Goal: Information Seeking & Learning: Learn about a topic

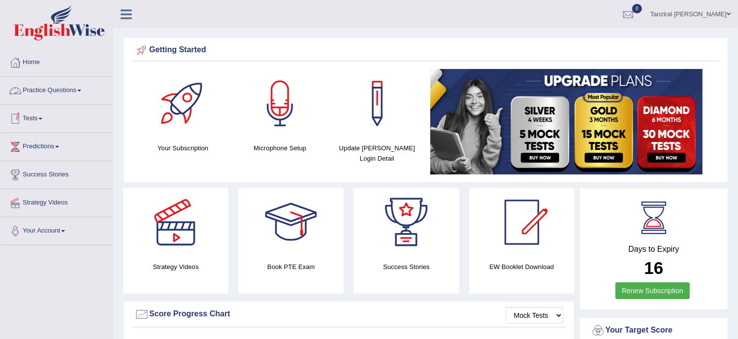
click at [63, 86] on link "Practice Questions" at bounding box center [56, 89] width 112 height 25
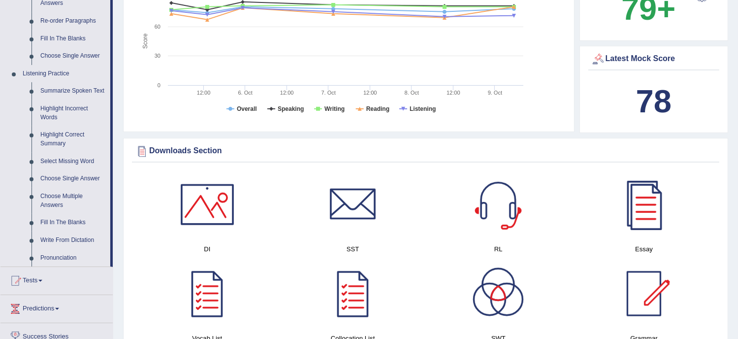
scroll to position [364, 0]
click at [78, 237] on link "Write From Dictation" at bounding box center [73, 240] width 74 height 18
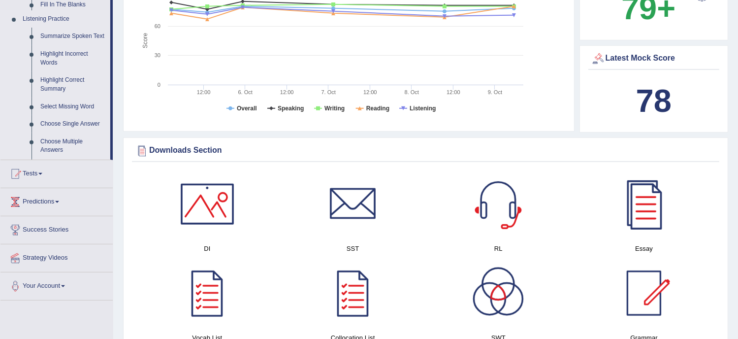
scroll to position [138, 0]
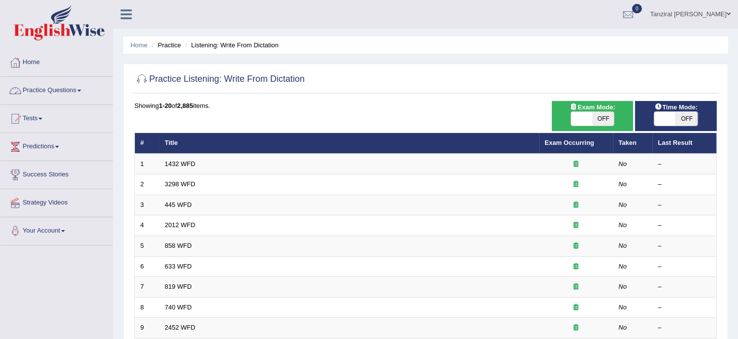
click at [54, 94] on link "Practice Questions" at bounding box center [56, 89] width 112 height 25
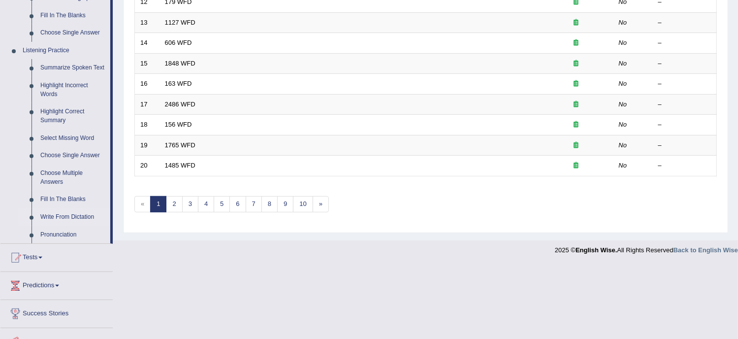
scroll to position [432, 0]
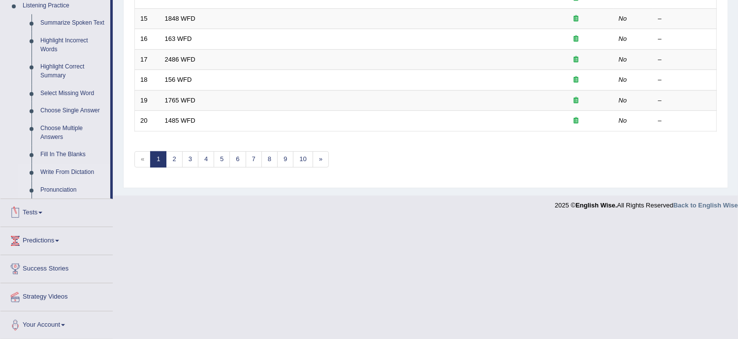
click at [62, 190] on link "Pronunciation" at bounding box center [73, 190] width 74 height 18
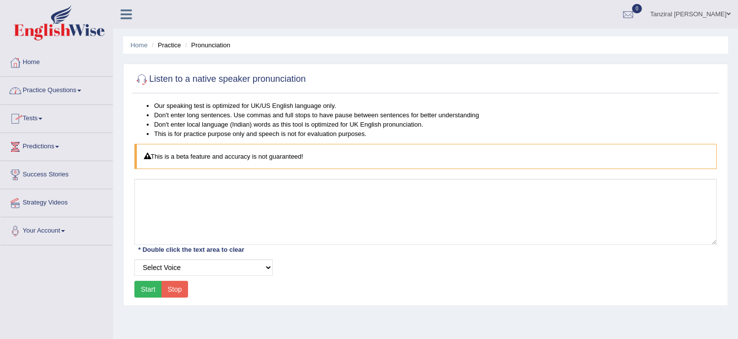
click at [68, 96] on link "Practice Questions" at bounding box center [56, 89] width 112 height 25
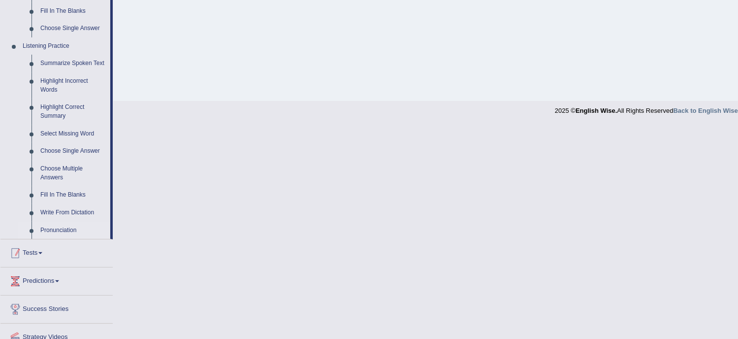
scroll to position [392, 0]
click at [90, 216] on link "Write From Dictation" at bounding box center [73, 212] width 74 height 18
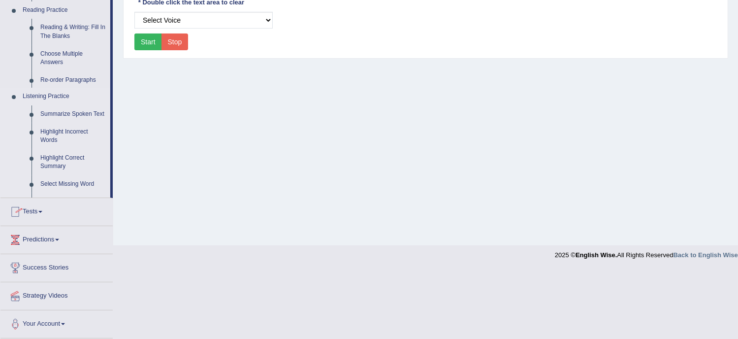
scroll to position [179, 0]
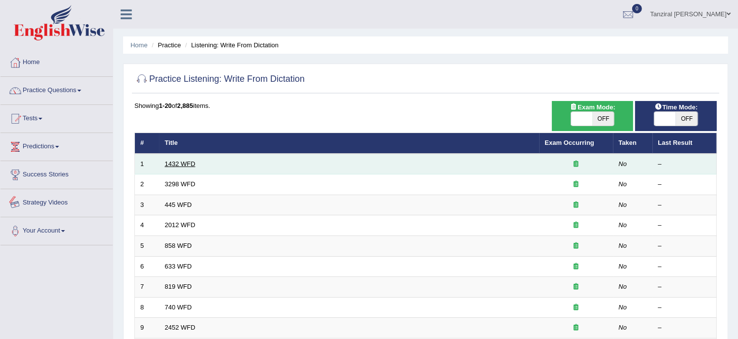
click at [165, 164] on link "1432 WFD" at bounding box center [180, 163] width 31 height 7
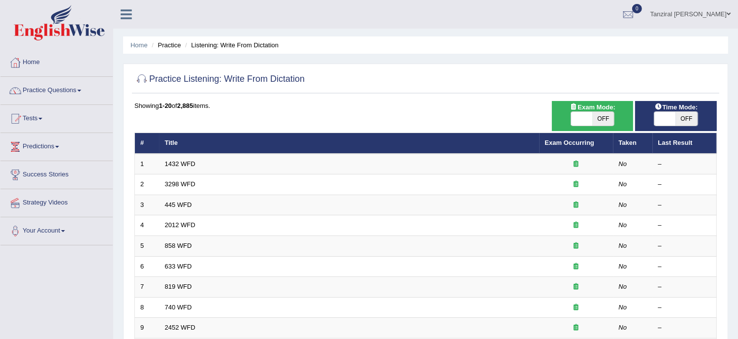
click at [671, 116] on span at bounding box center [665, 119] width 22 height 14
checkbox input "true"
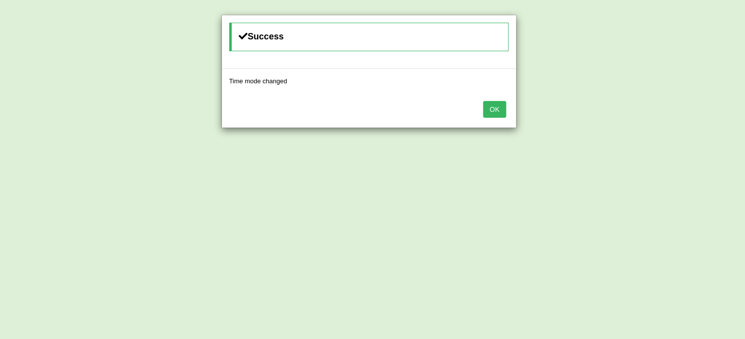
click at [504, 115] on button "OK" at bounding box center [494, 109] width 23 height 17
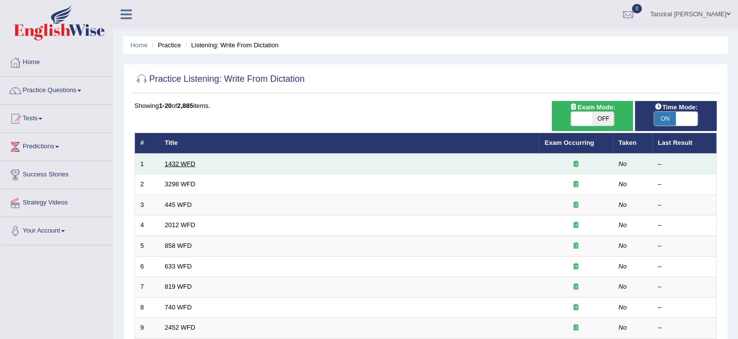
click at [178, 165] on link "1432 WFD" at bounding box center [180, 163] width 31 height 7
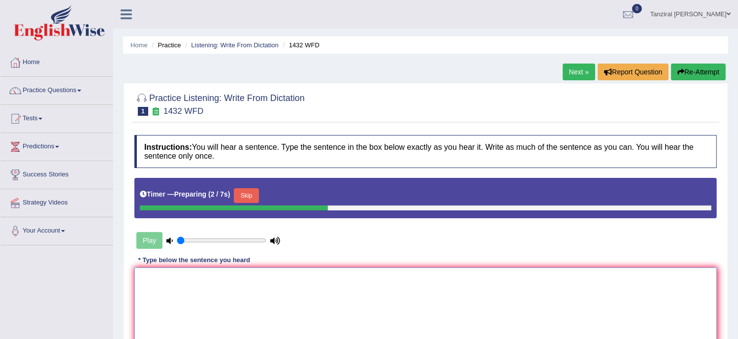
click at [179, 282] on textarea at bounding box center [425, 314] width 582 height 95
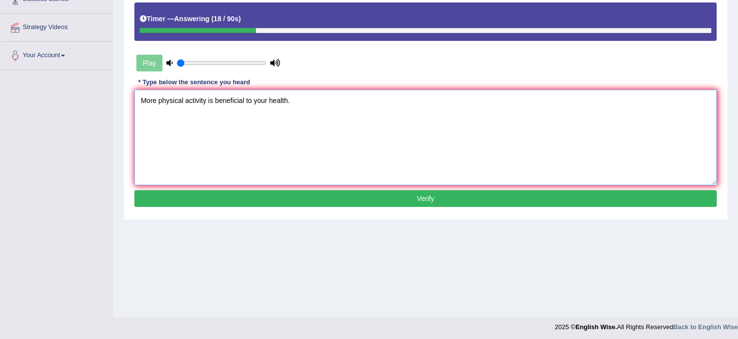
scroll to position [178, 0]
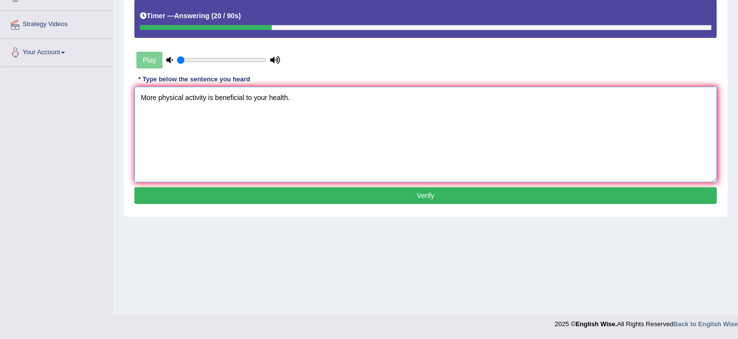
type textarea "More physical activity is beneficial to your health."
click at [393, 193] on button "Verify" at bounding box center [425, 195] width 582 height 17
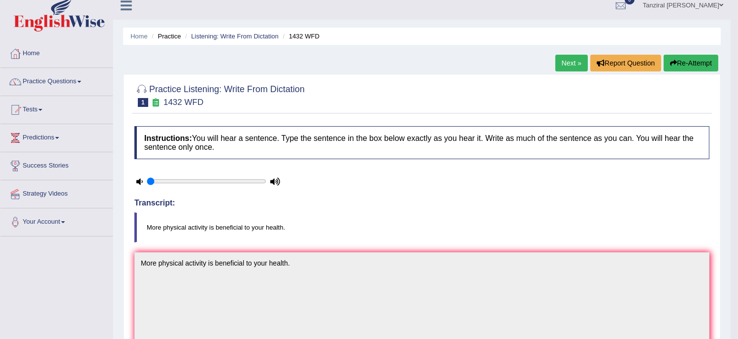
scroll to position [8, 0]
click at [573, 61] on link "Next »" at bounding box center [571, 63] width 32 height 17
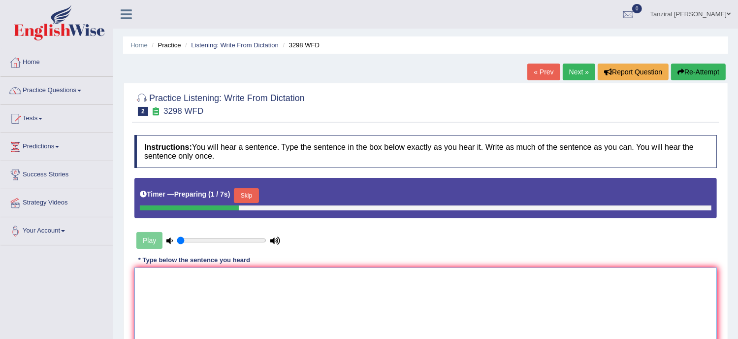
click at [179, 289] on textarea at bounding box center [425, 314] width 582 height 95
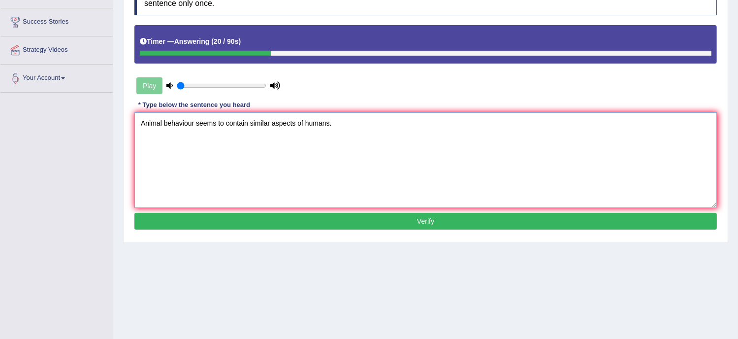
scroll to position [158, 0]
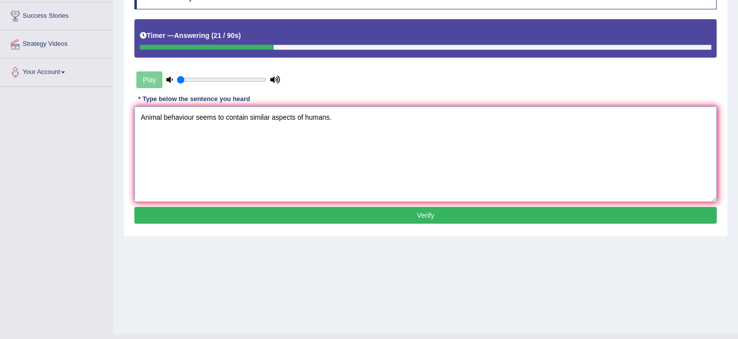
type textarea "Animal behaviour seems to contain similar aspects of humans."
click at [450, 214] on button "Verify" at bounding box center [425, 215] width 582 height 17
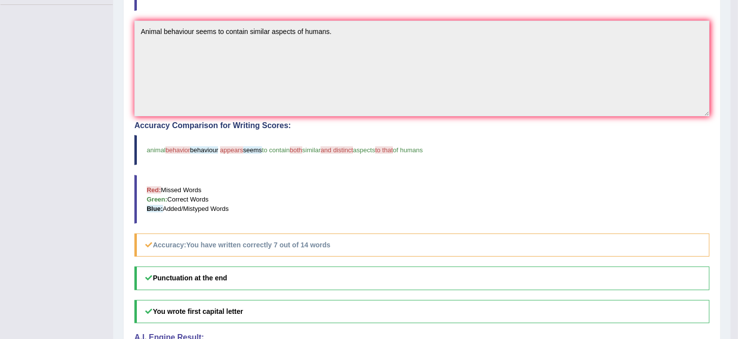
scroll to position [0, 0]
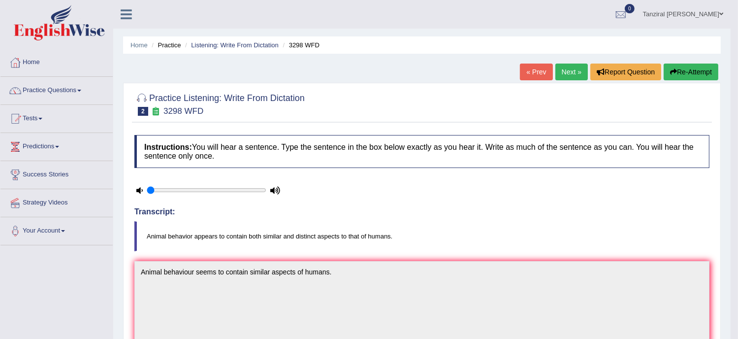
click at [567, 76] on link "Next »" at bounding box center [571, 71] width 32 height 17
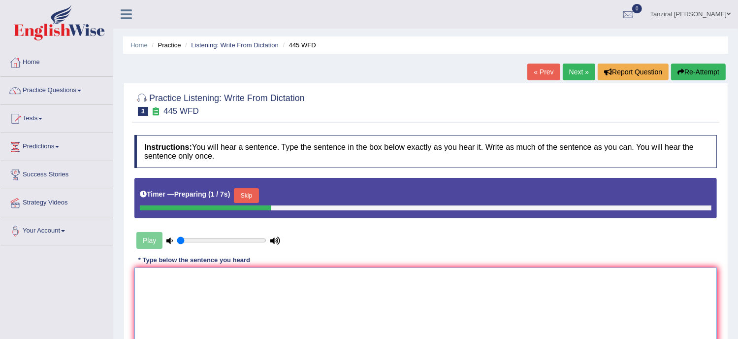
click at [157, 287] on textarea at bounding box center [425, 314] width 582 height 95
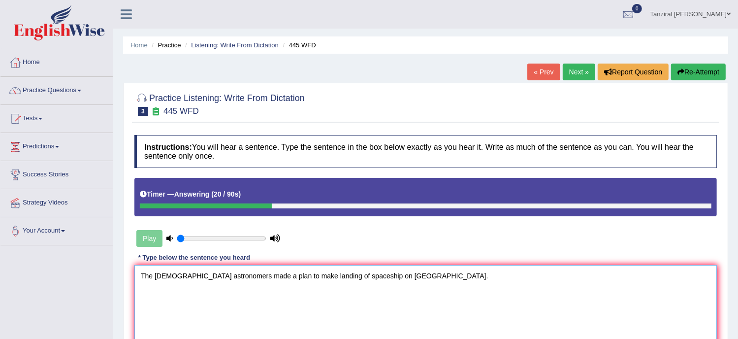
click at [157, 276] on textarea "The american astronomers made a plan to make landing of spaceship on Mars." at bounding box center [425, 312] width 582 height 95
drag, startPoint x: 291, startPoint y: 274, endPoint x: 321, endPoint y: 277, distance: 29.7
click at [321, 277] on textarea "The American astronomers made a plan to make landing of spaceship on Mars." at bounding box center [425, 312] width 582 height 95
click at [331, 275] on textarea "The American astronomers made a plan to make a spaceship on Mars." at bounding box center [425, 312] width 582 height 95
click at [295, 277] on textarea "The American astronomers made a plan to make a spaceship land on Mars." at bounding box center [425, 312] width 582 height 95
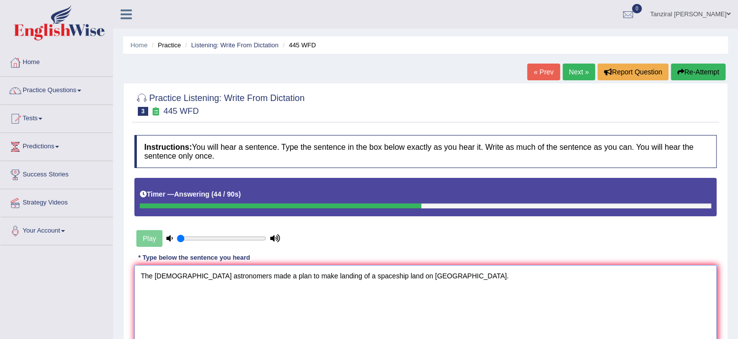
drag, startPoint x: 362, startPoint y: 275, endPoint x: 378, endPoint y: 278, distance: 16.5
click at [378, 278] on textarea "The American astronomers made a plan to make landing of a spaceship land on Mar…" at bounding box center [425, 312] width 582 height 95
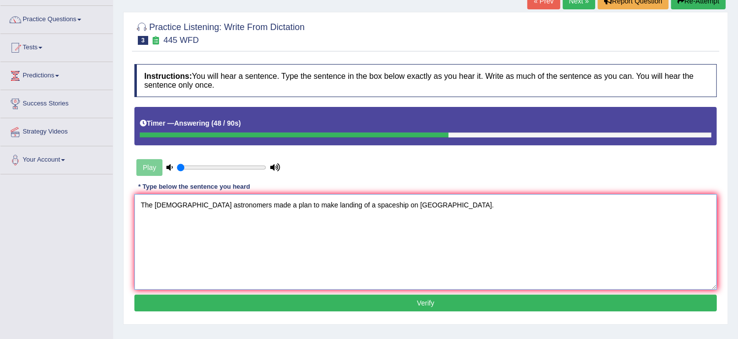
scroll to position [72, 0]
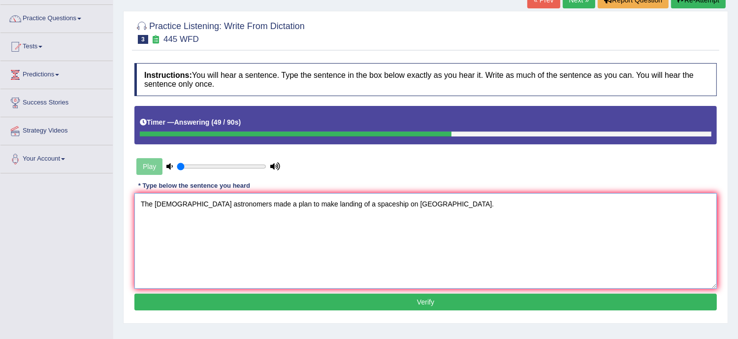
type textarea "The American astronomers made a plan to make landing of a spaceship on Mars."
click at [394, 300] on button "Verify" at bounding box center [425, 301] width 582 height 17
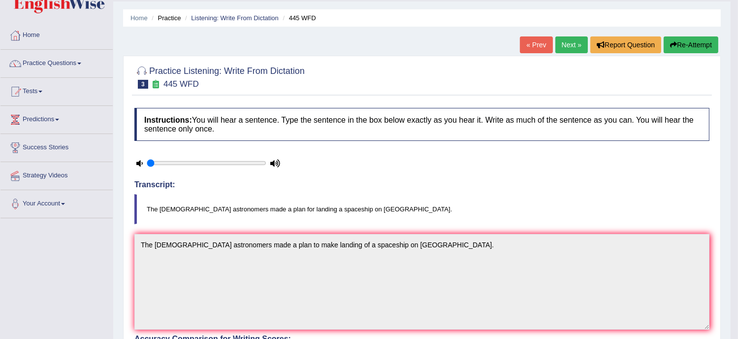
scroll to position [0, 0]
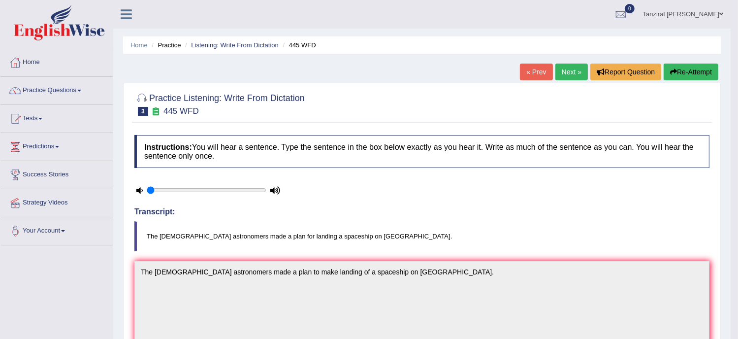
click at [561, 70] on link "Next »" at bounding box center [571, 71] width 32 height 17
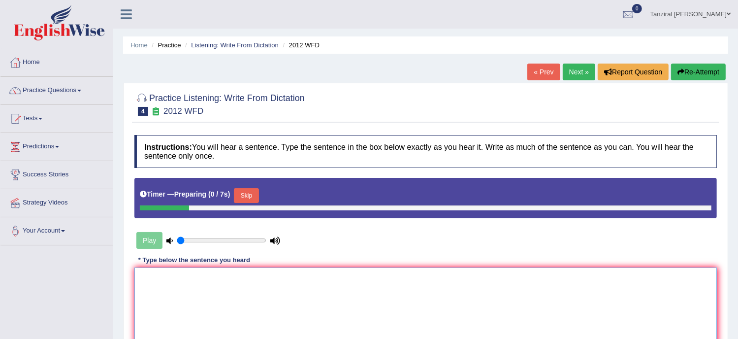
click at [179, 277] on textarea at bounding box center [425, 314] width 582 height 95
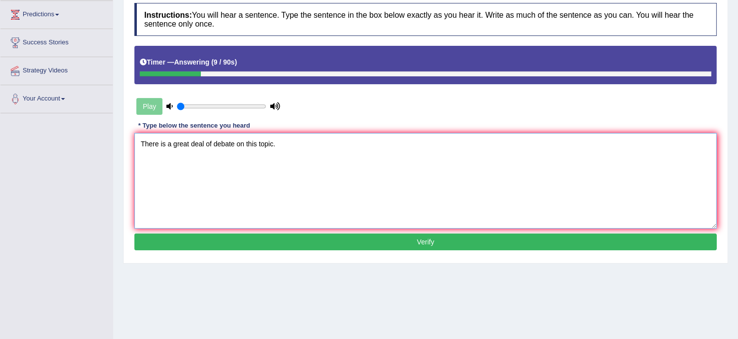
scroll to position [178, 0]
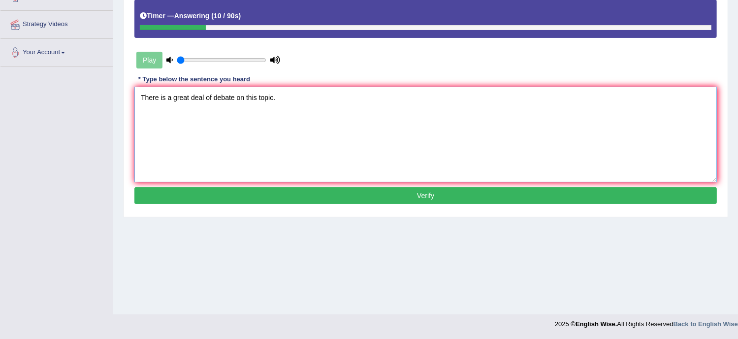
type textarea "There is a great deal of debate on this topic."
click at [402, 196] on button "Verify" at bounding box center [425, 195] width 582 height 17
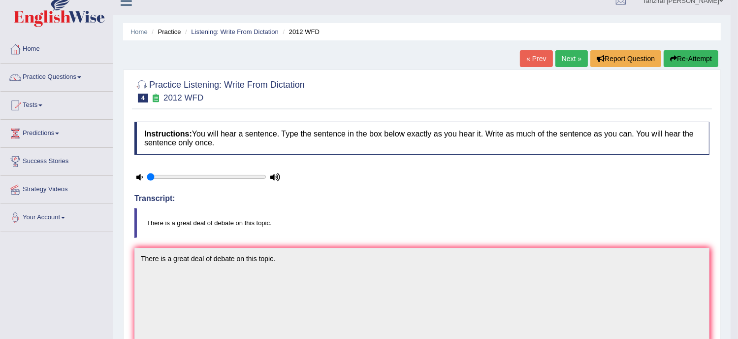
scroll to position [0, 0]
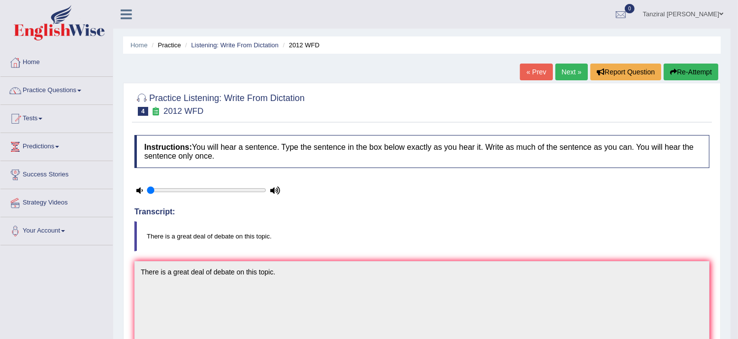
click at [557, 73] on link "Next »" at bounding box center [571, 71] width 32 height 17
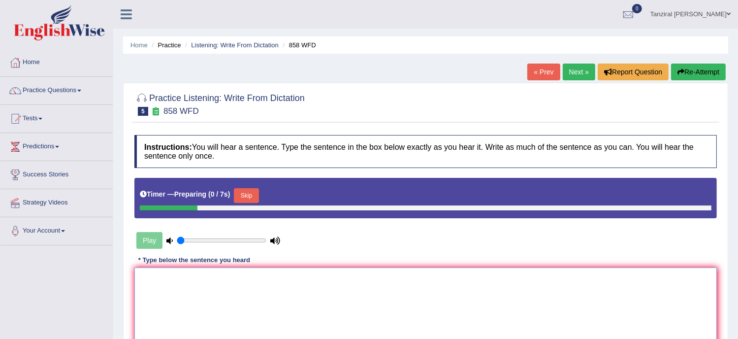
click at [195, 281] on textarea at bounding box center [425, 314] width 582 height 95
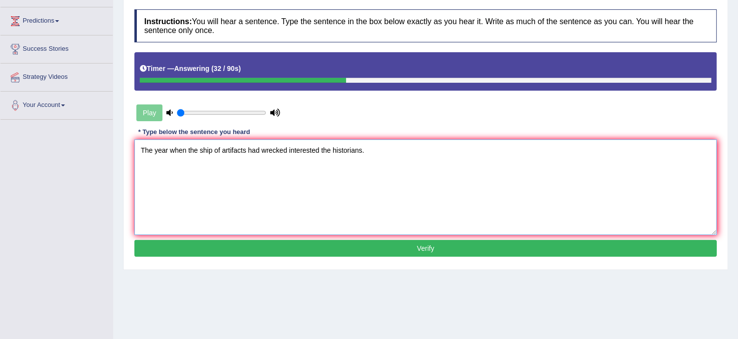
scroll to position [134, 0]
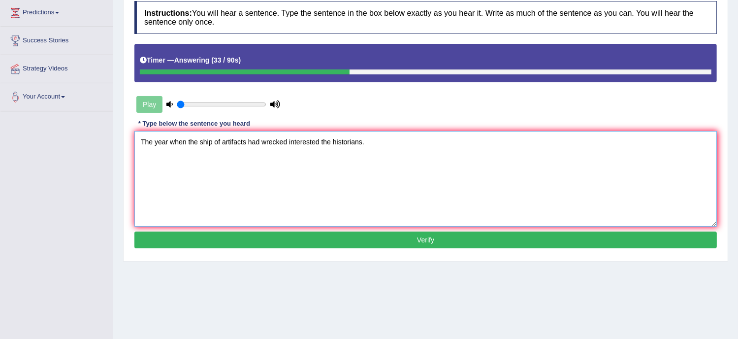
type textarea "The year when the ship of artifacts had wrecked interested the historians."
click at [445, 238] on button "Verify" at bounding box center [425, 239] width 582 height 17
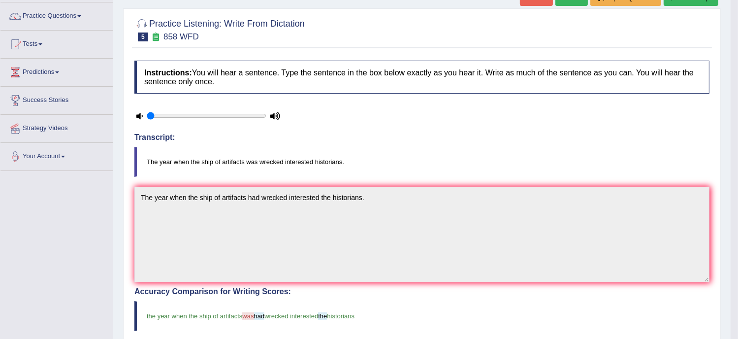
scroll to position [0, 0]
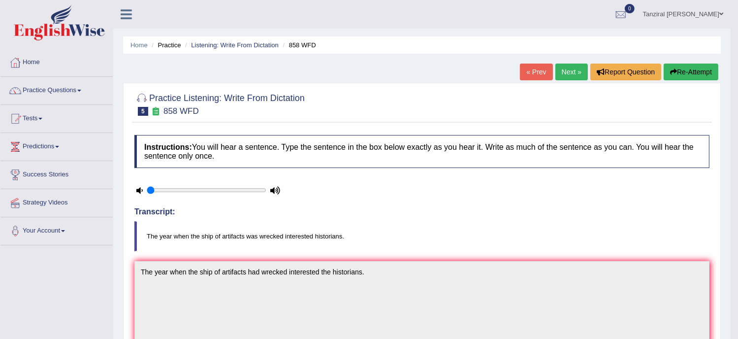
click at [563, 71] on link "Next »" at bounding box center [571, 71] width 32 height 17
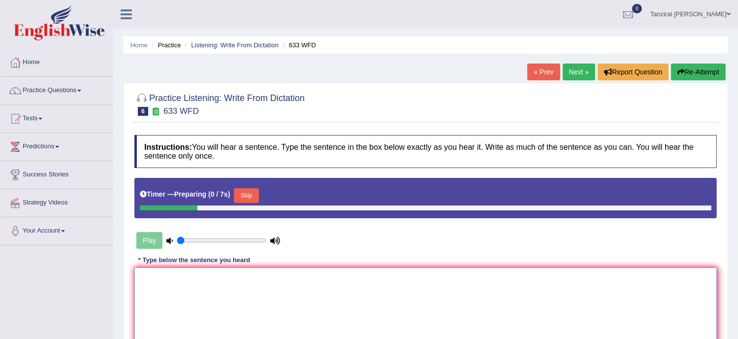
click at [178, 282] on textarea at bounding box center [425, 314] width 582 height 95
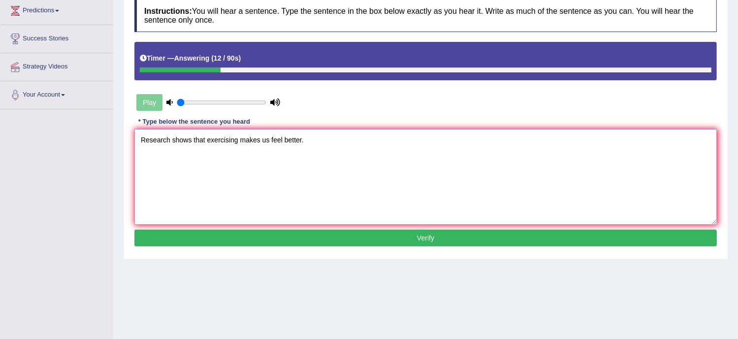
scroll to position [136, 0]
type textarea "Research shows that exercising makes us feel better."
click at [415, 234] on button "Verify" at bounding box center [425, 237] width 582 height 17
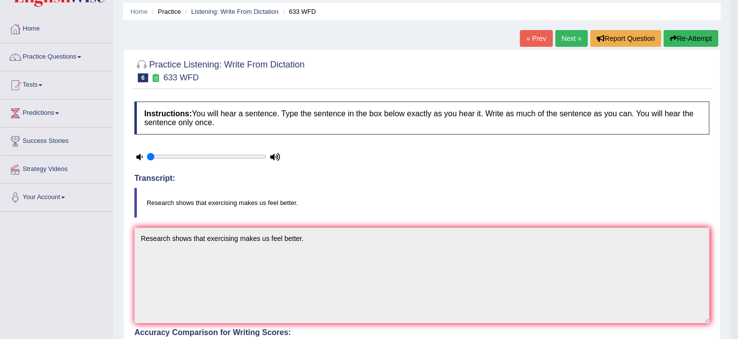
scroll to position [27, 0]
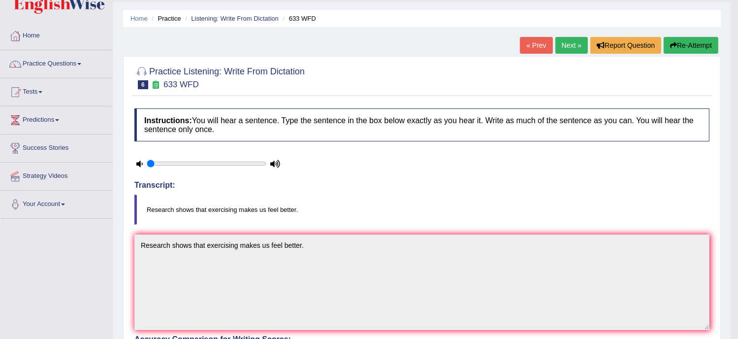
click at [564, 45] on link "Next »" at bounding box center [571, 45] width 32 height 17
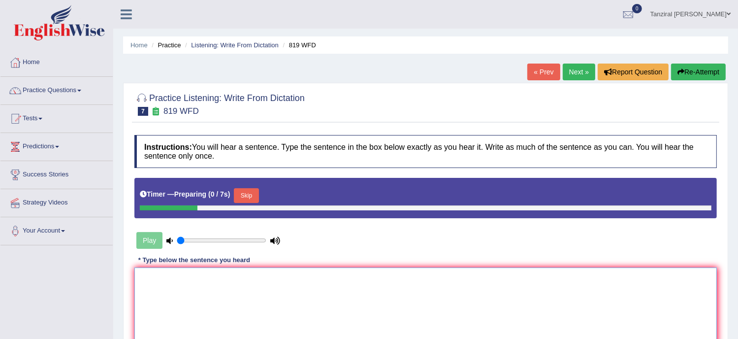
click at [226, 287] on textarea at bounding box center [425, 314] width 582 height 95
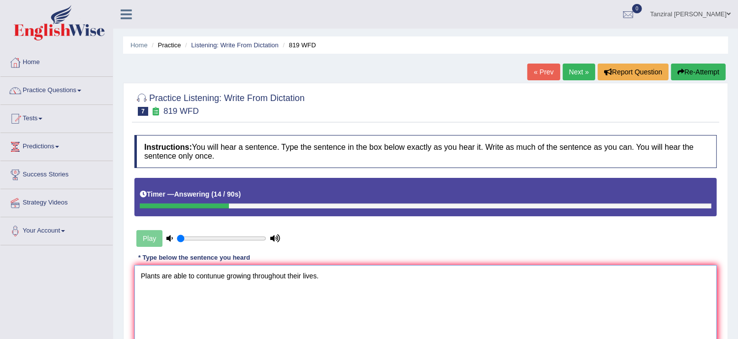
click at [214, 276] on textarea "Plants are able to contunue growing throughout their lives." at bounding box center [425, 312] width 582 height 95
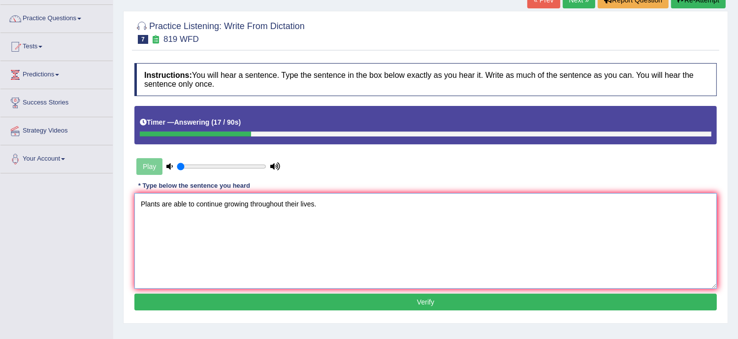
scroll to position [89, 0]
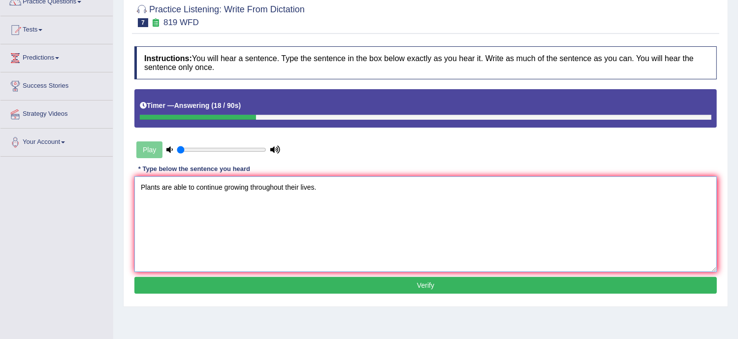
type textarea "Plants are able to continue growing throughout their lives."
click at [371, 281] on button "Verify" at bounding box center [425, 285] width 582 height 17
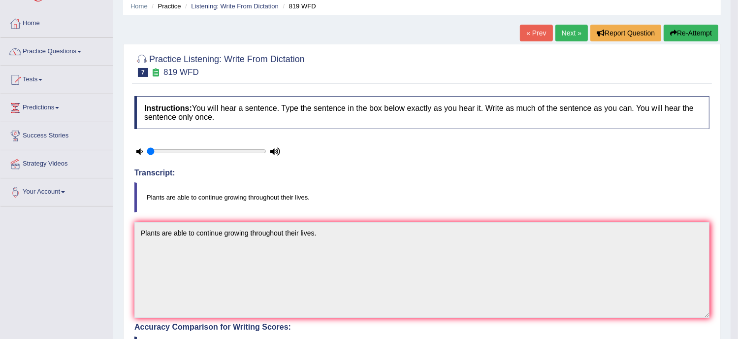
scroll to position [38, 0]
click at [577, 28] on link "Next »" at bounding box center [571, 33] width 32 height 17
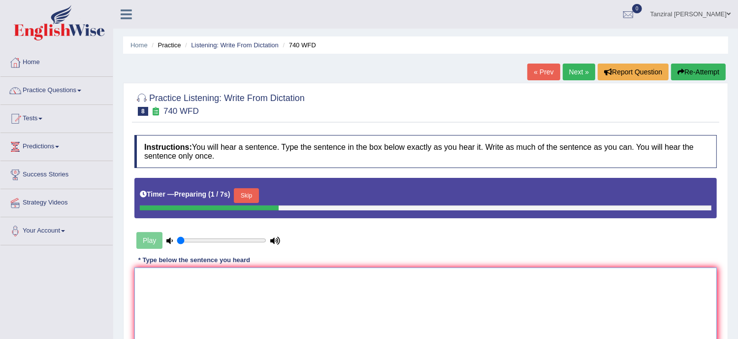
click at [164, 275] on textarea at bounding box center [425, 314] width 582 height 95
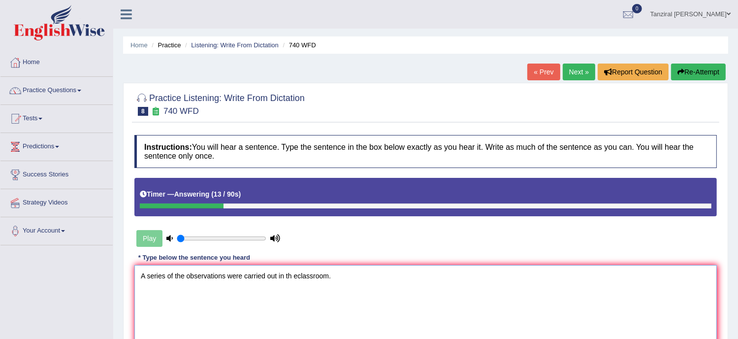
click at [296, 275] on textarea "A series of the observations were carried out in th eclassroom." at bounding box center [425, 312] width 582 height 95
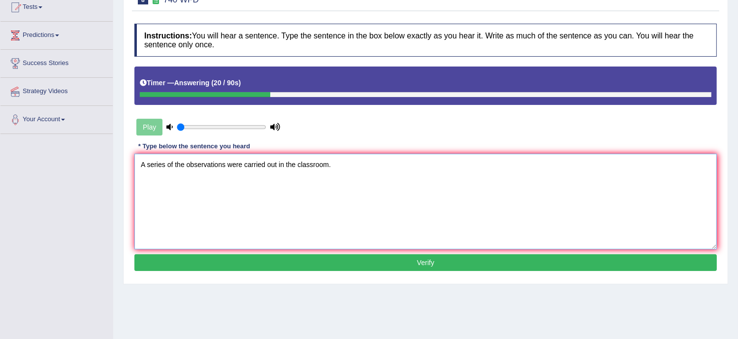
scroll to position [113, 0]
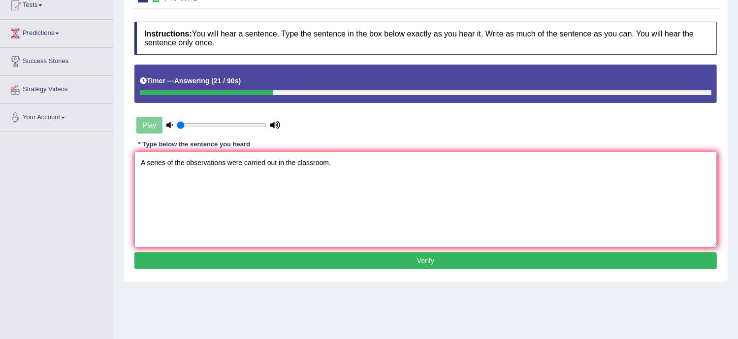
type textarea "A series of the observations were carried out in the classroom."
click at [345, 260] on button "Verify" at bounding box center [425, 260] width 582 height 17
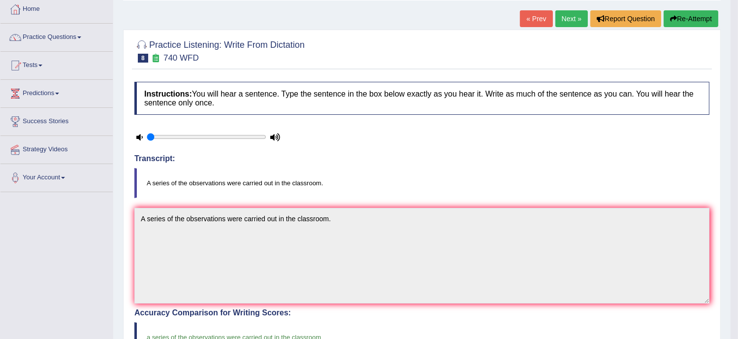
scroll to position [43, 0]
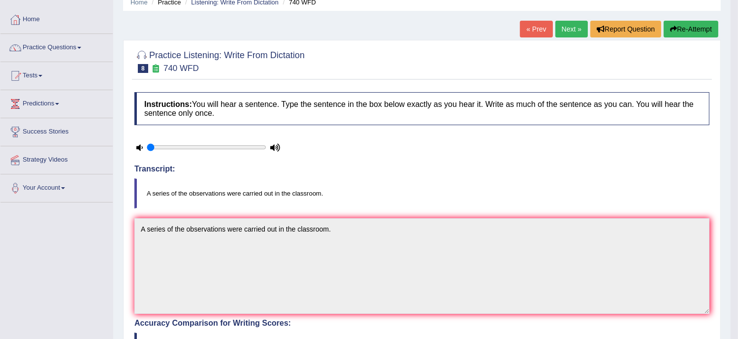
click at [574, 24] on link "Next »" at bounding box center [571, 29] width 32 height 17
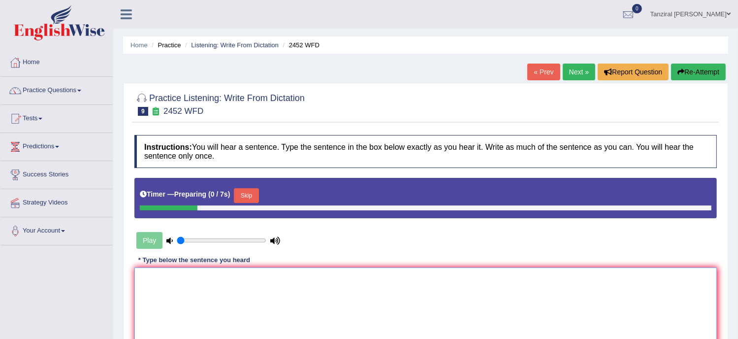
click at [218, 281] on textarea at bounding box center [425, 314] width 582 height 95
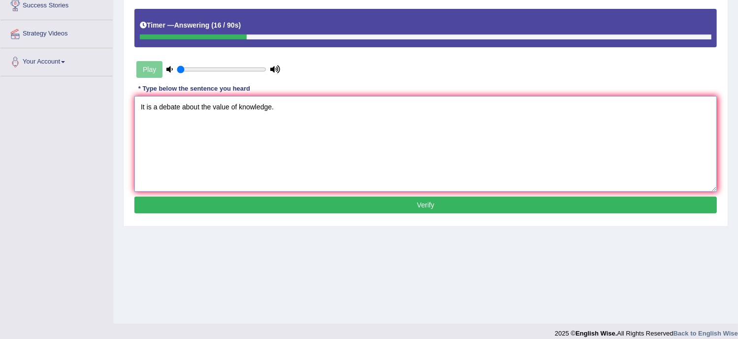
scroll to position [178, 0]
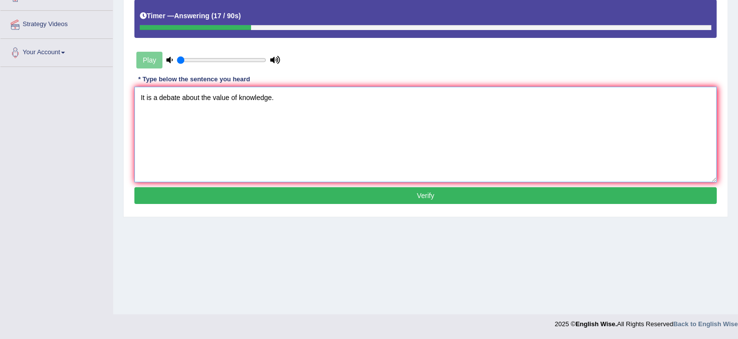
type textarea "It is a debate about the value of knowledge."
click at [414, 193] on button "Verify" at bounding box center [425, 195] width 582 height 17
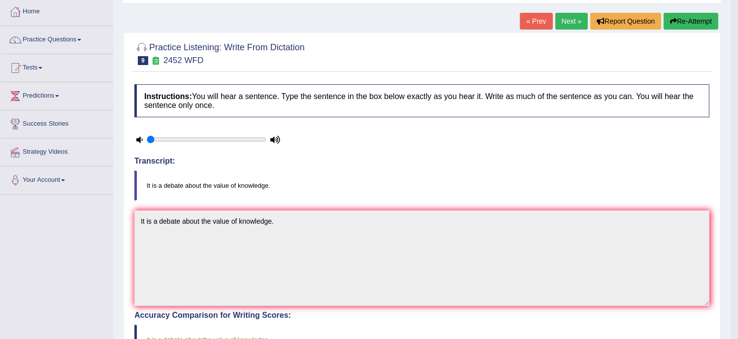
scroll to position [43, 0]
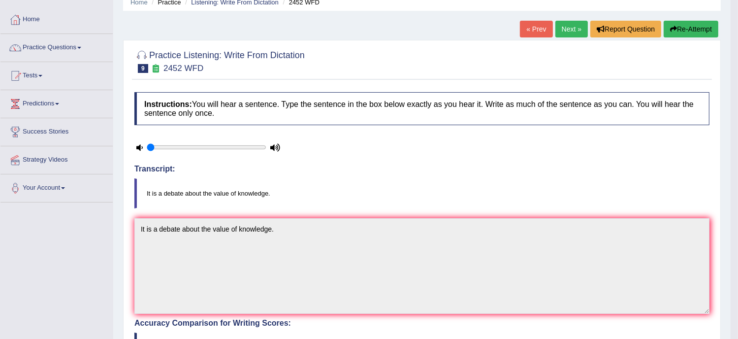
click at [561, 33] on link "Next »" at bounding box center [571, 29] width 32 height 17
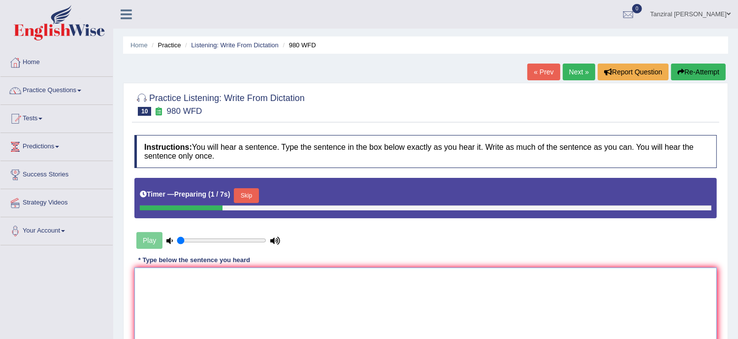
click at [206, 281] on textarea at bounding box center [425, 314] width 582 height 95
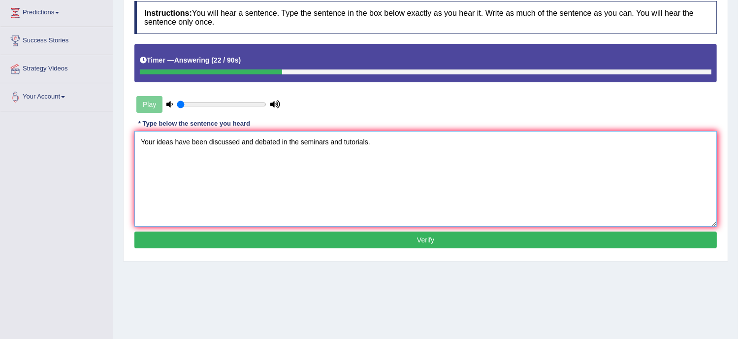
scroll to position [178, 0]
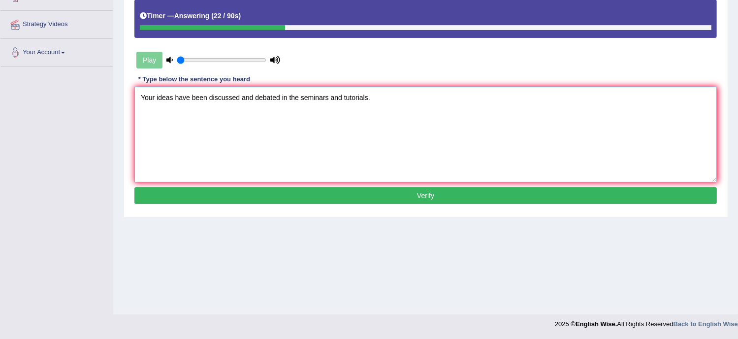
type textarea "Your ideas have been discussed and debated in the seminars and tutorials."
click at [439, 192] on button "Verify" at bounding box center [425, 195] width 582 height 17
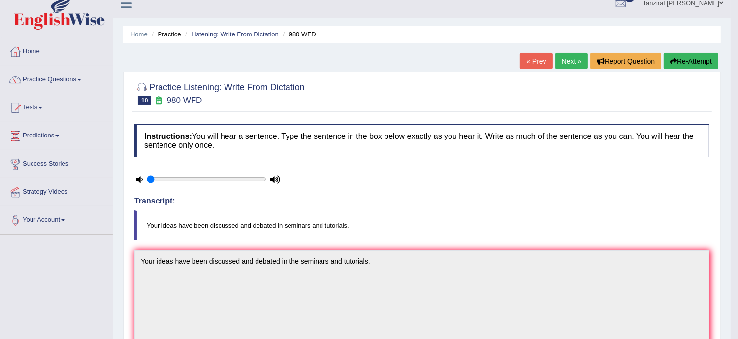
scroll to position [0, 0]
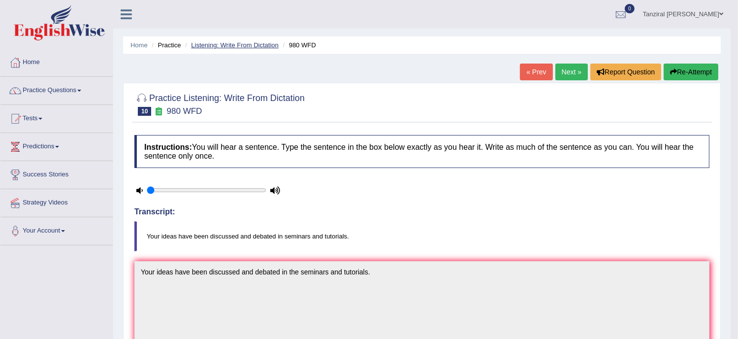
click at [220, 46] on link "Listening: Write From Dictation" at bounding box center [235, 44] width 88 height 7
